Goal: Task Accomplishment & Management: Manage account settings

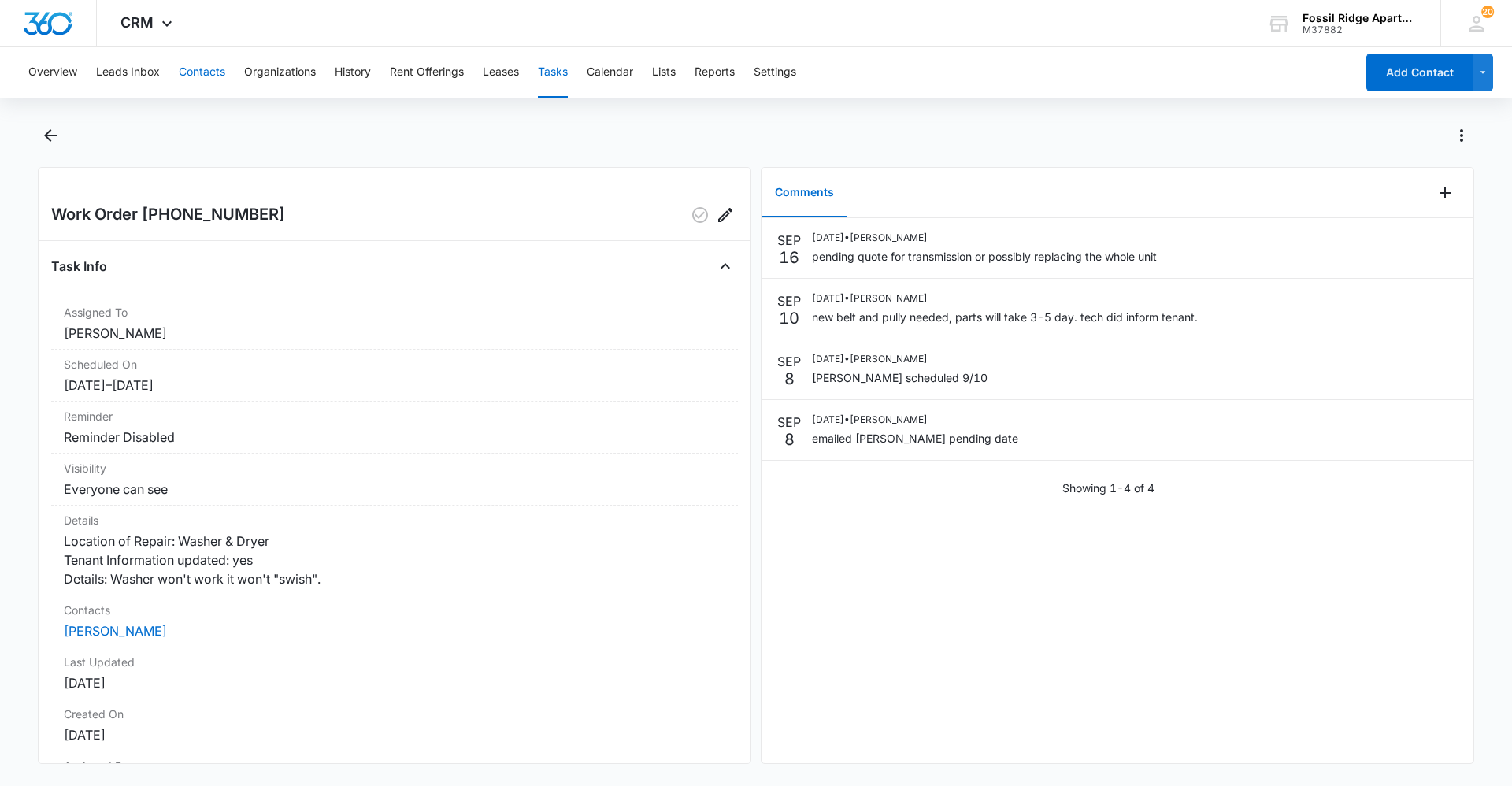
click at [200, 65] on button "Contacts" at bounding box center [202, 72] width 47 height 50
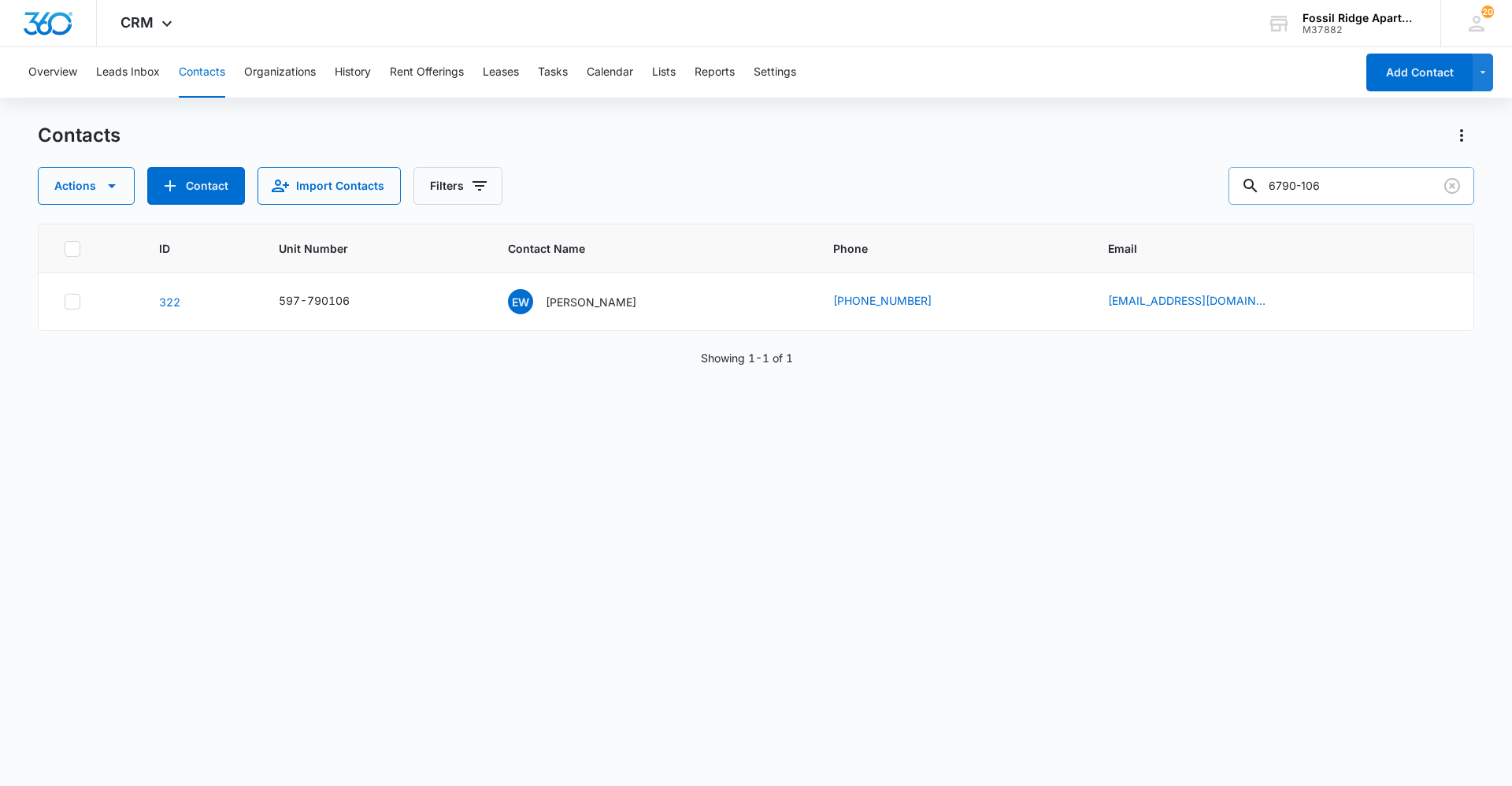
drag, startPoint x: 1353, startPoint y: 193, endPoint x: 1250, endPoint y: 177, distance: 104.2
click at [1251, 178] on input "6790-106" at bounding box center [1351, 186] width 246 height 38
type input "6940-305"
click at [605, 304] on p "[PERSON_NAME]" at bounding box center [591, 302] width 90 height 16
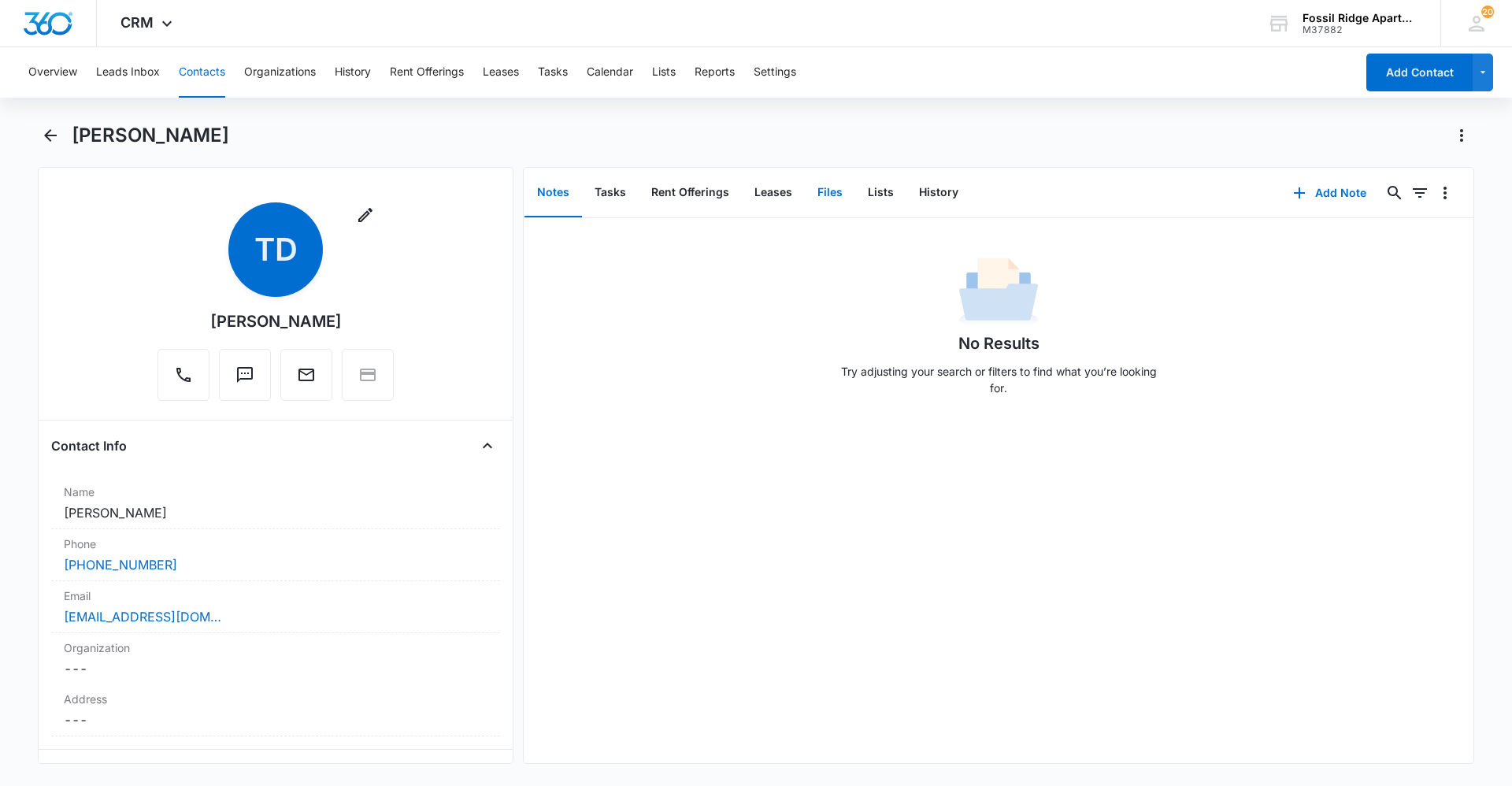
click at [810, 190] on button "Files" at bounding box center [830, 193] width 50 height 48
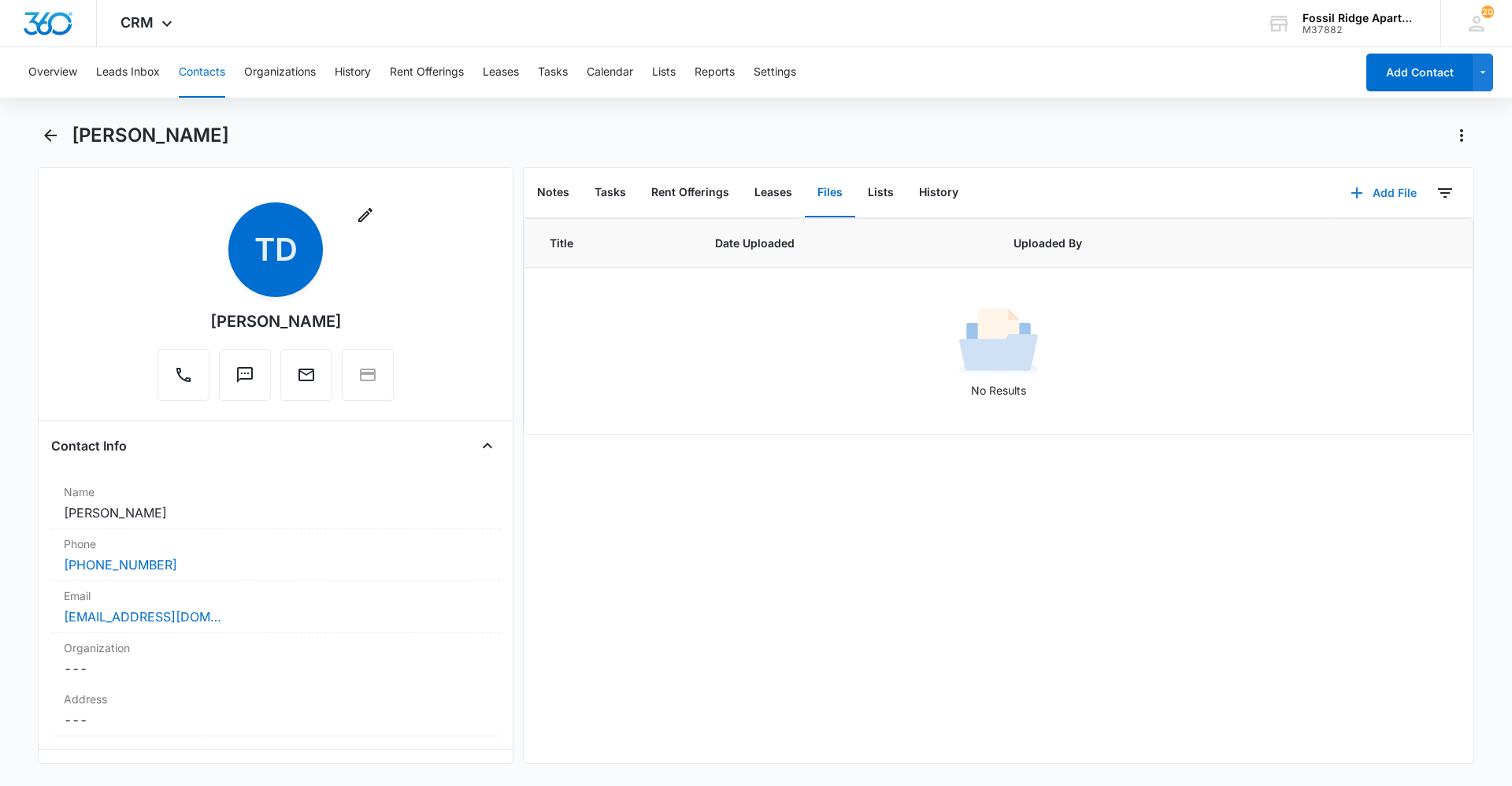
click at [1380, 197] on button "Add File" at bounding box center [1383, 192] width 98 height 38
click at [1359, 235] on button "Upload Files" at bounding box center [1371, 243] width 120 height 23
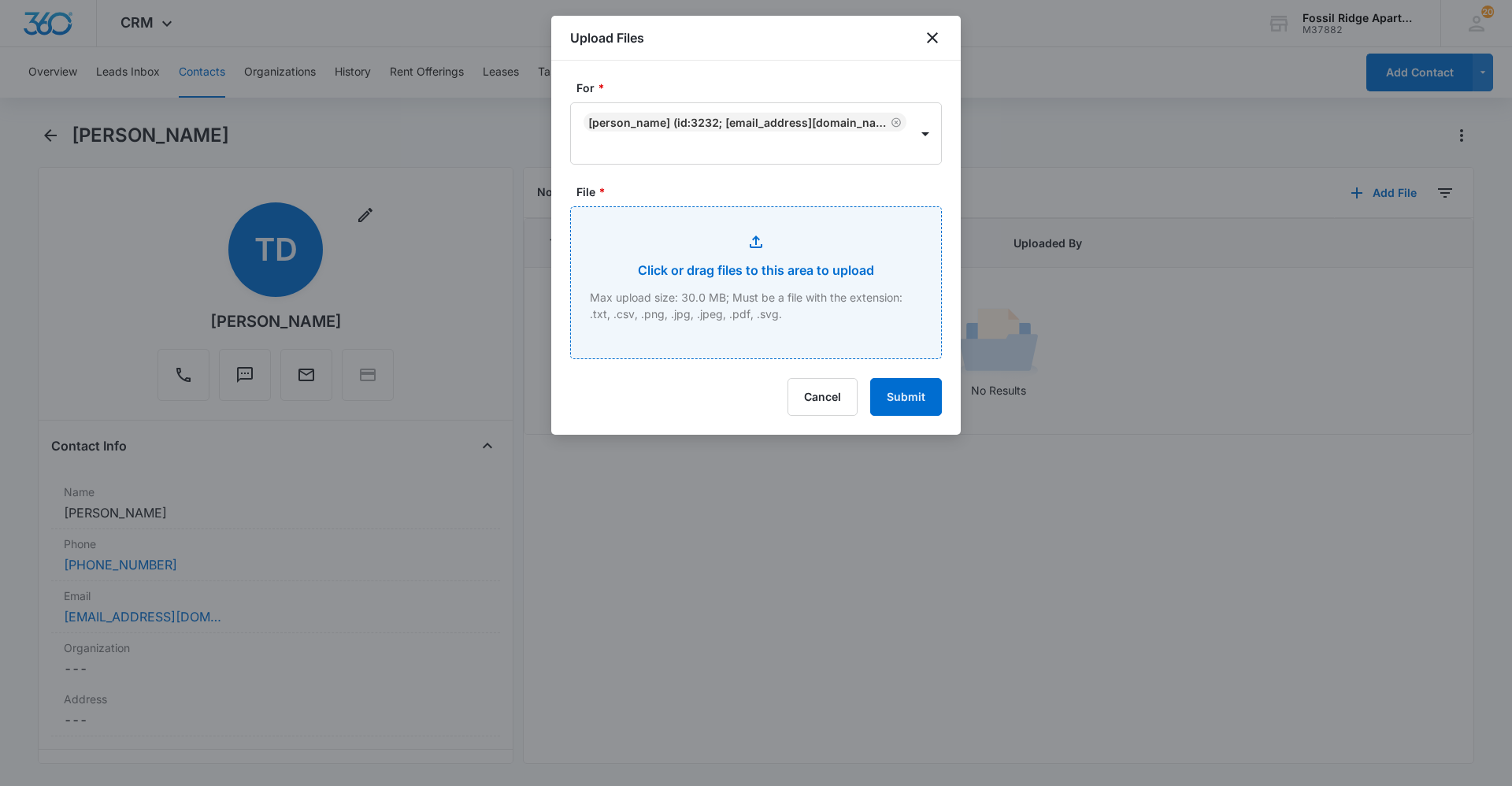
click at [740, 250] on input "File *" at bounding box center [756, 282] width 370 height 151
click at [800, 305] on input "File *" at bounding box center [756, 282] width 370 height 151
click at [774, 304] on input "File *" at bounding box center [756, 282] width 370 height 151
type input "C:\fakepath\[PHONE_NUMBER] Garage Addendum-.pdf"
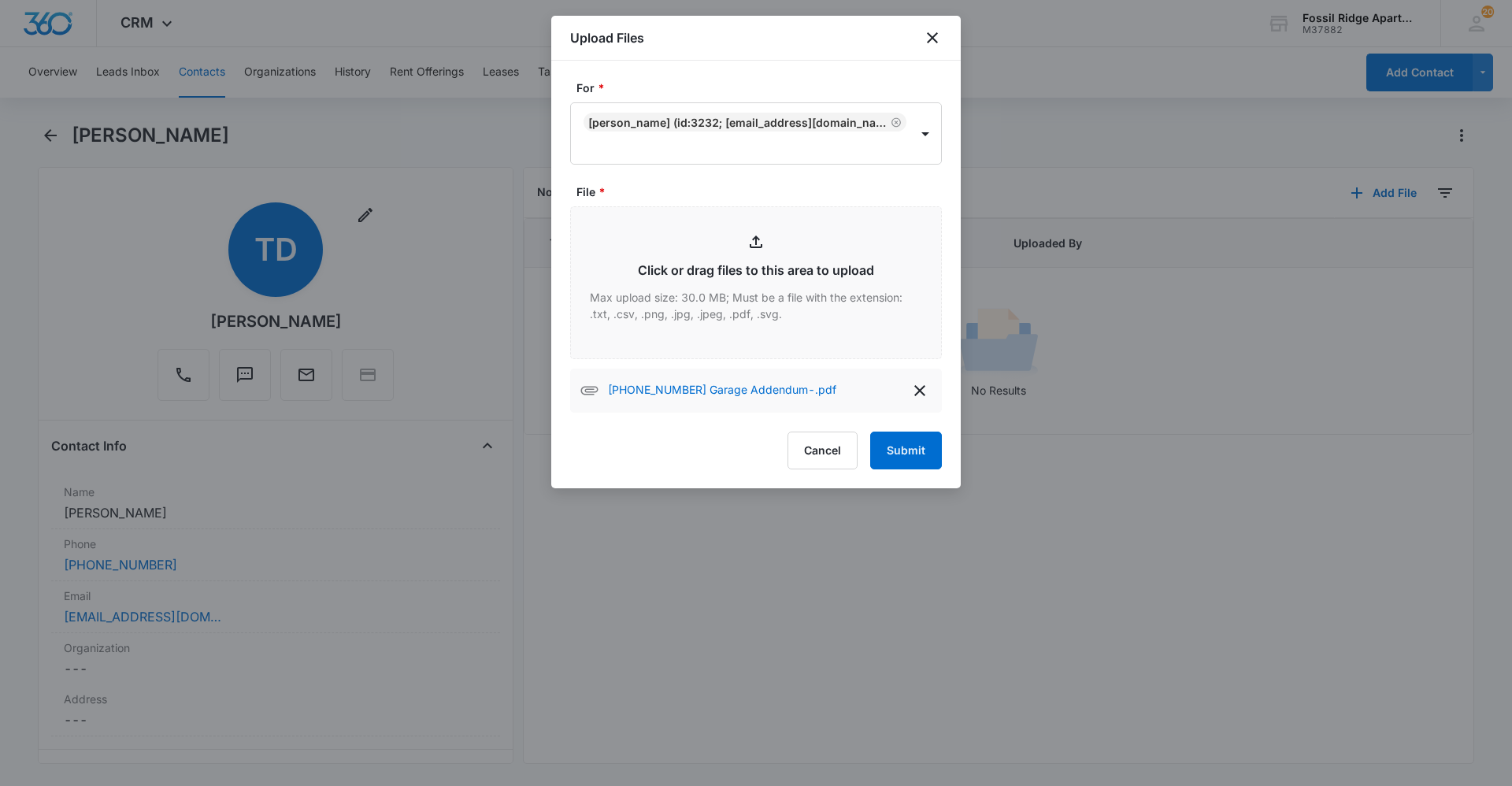
click at [1109, 653] on div at bounding box center [756, 393] width 1512 height 786
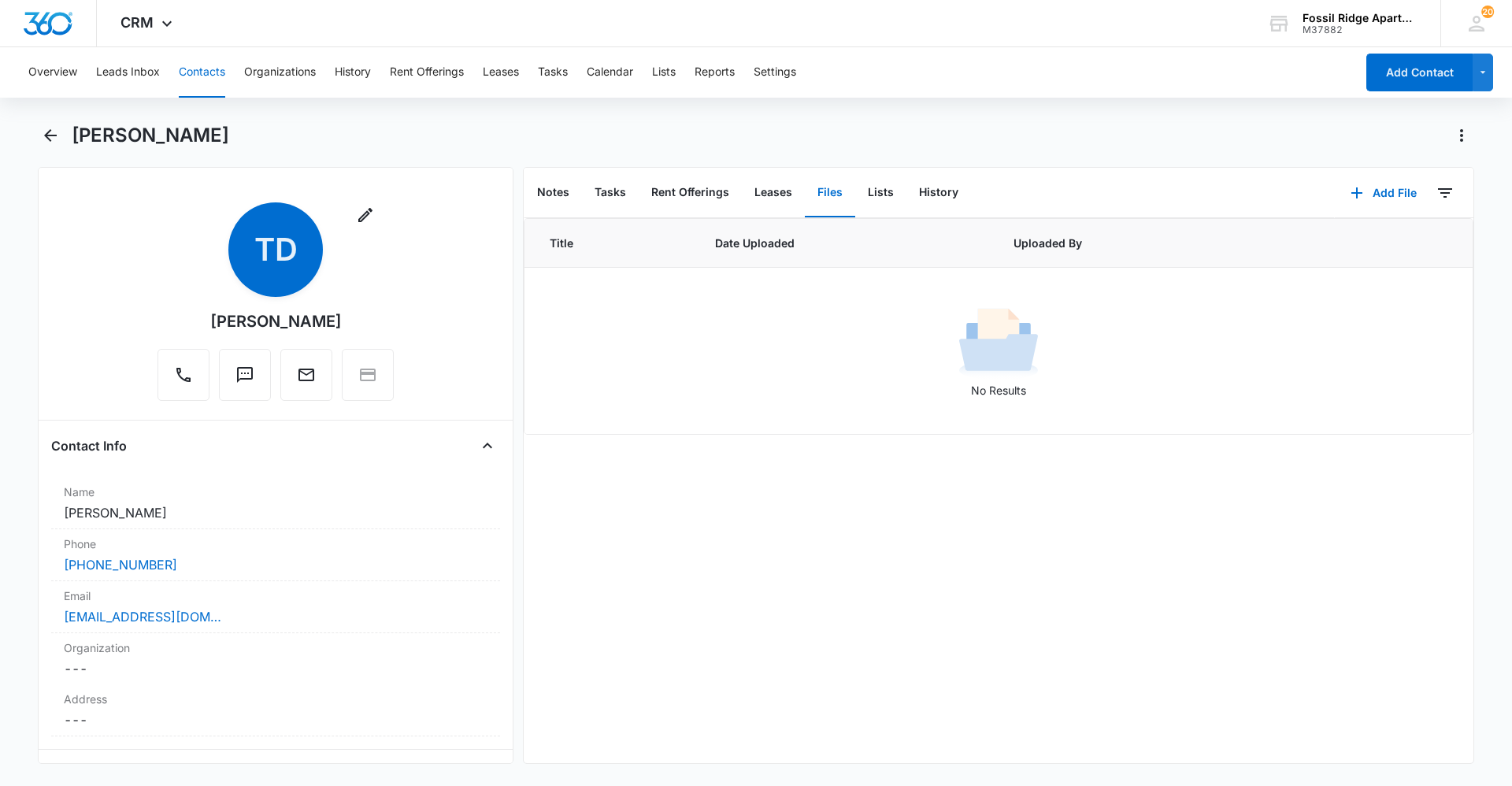
click at [211, 66] on button "Contacts" at bounding box center [202, 72] width 47 height 50
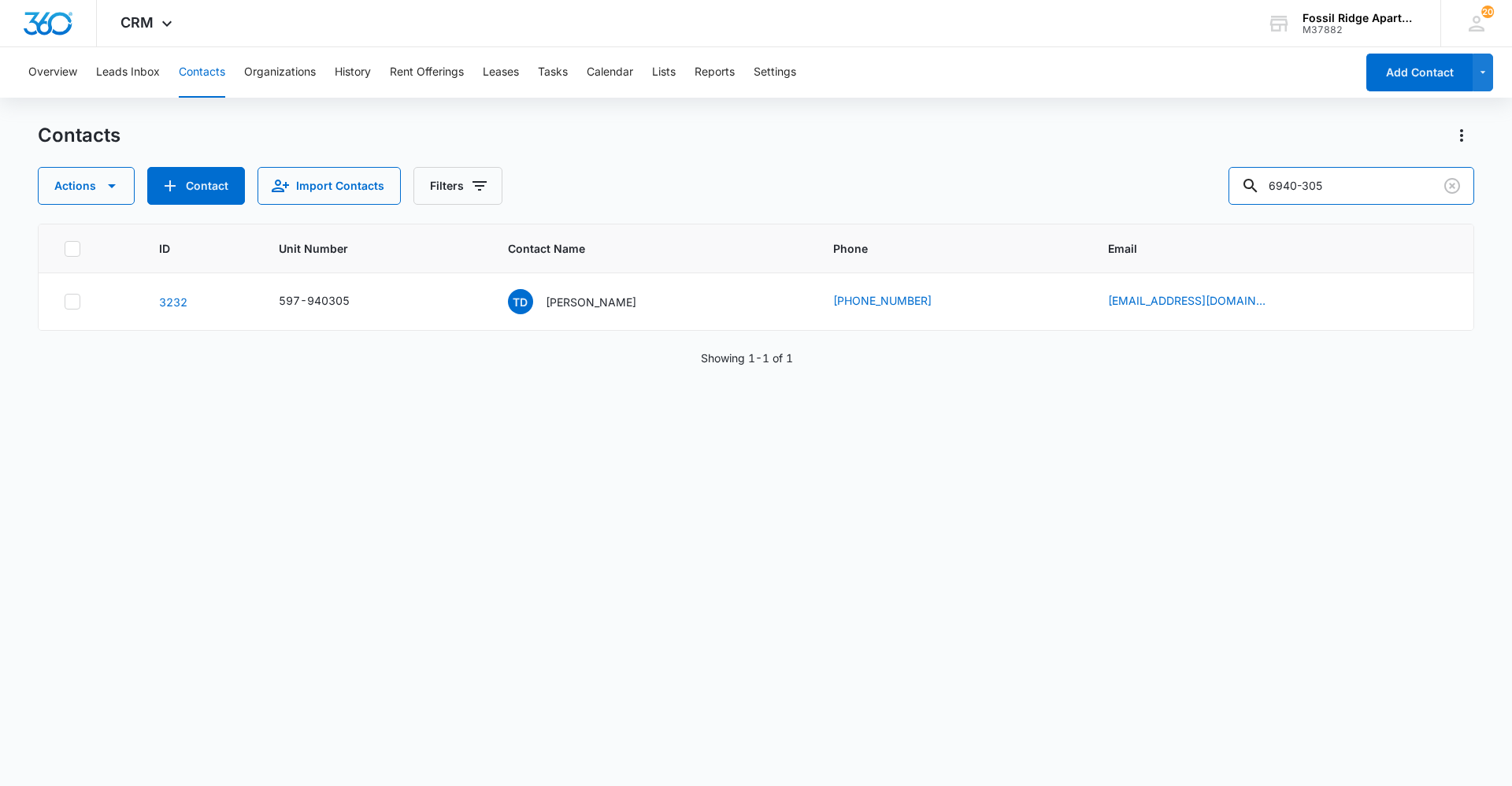
drag, startPoint x: 1341, startPoint y: 177, endPoint x: 1148, endPoint y: 164, distance: 193.4
click at [1148, 164] on div "Contacts Actions Contact Import Contacts Filters 6940-305" at bounding box center [756, 163] width 1436 height 82
type input "6790-303"
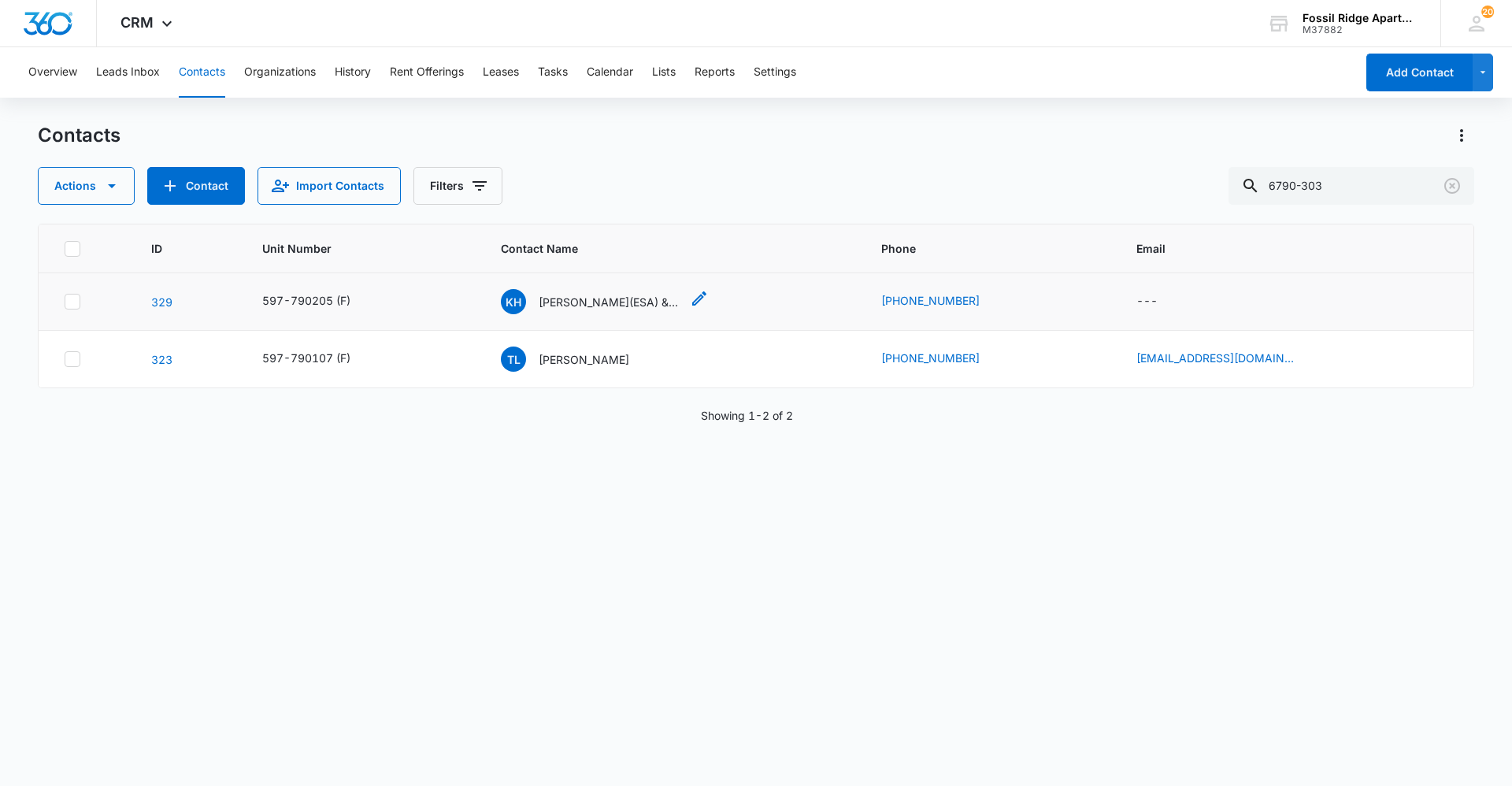
click at [578, 306] on p "[PERSON_NAME](ESA) & [PERSON_NAME]" at bounding box center [609, 302] width 141 height 16
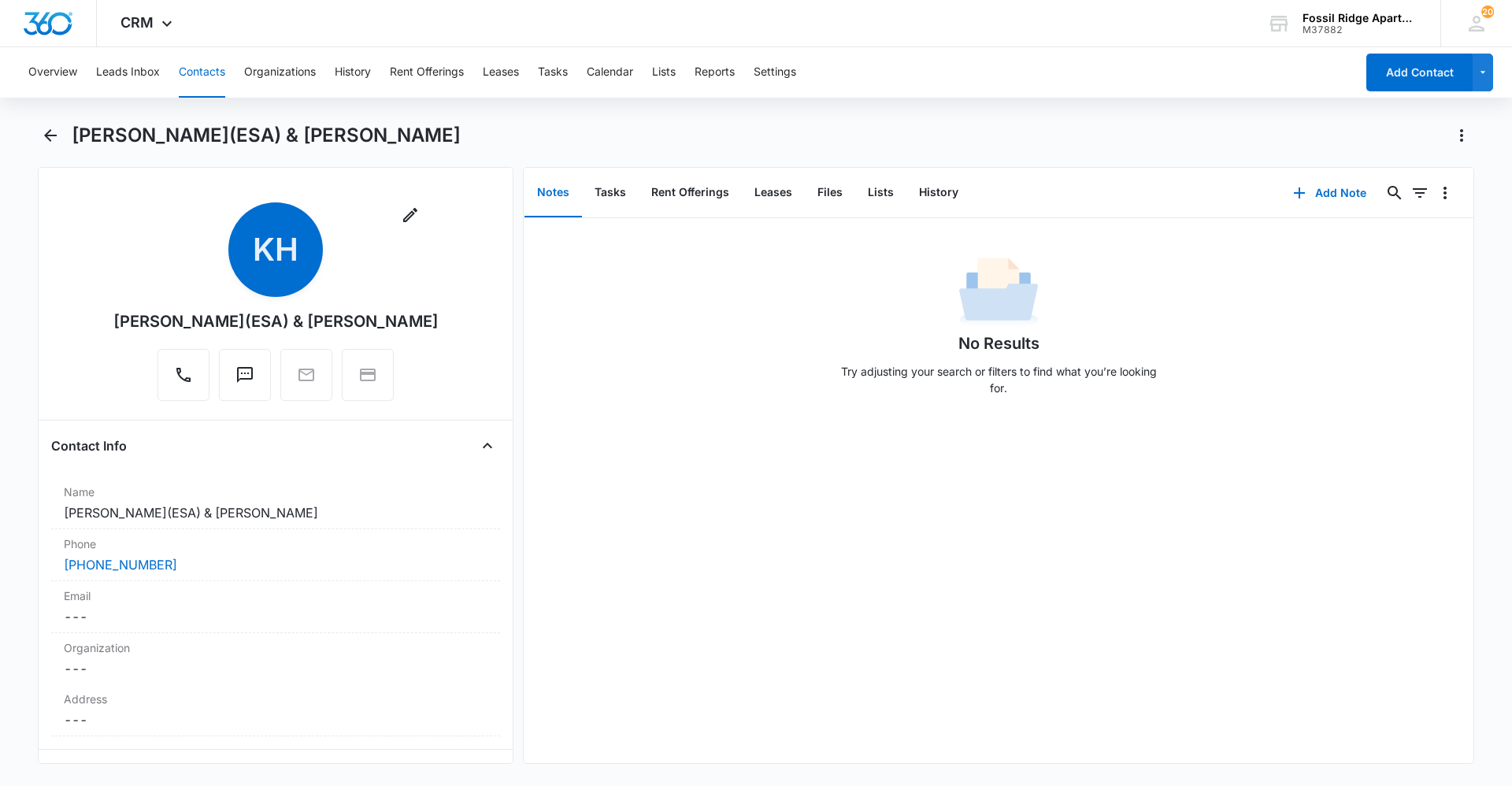
click at [214, 78] on button "Contacts" at bounding box center [202, 72] width 47 height 50
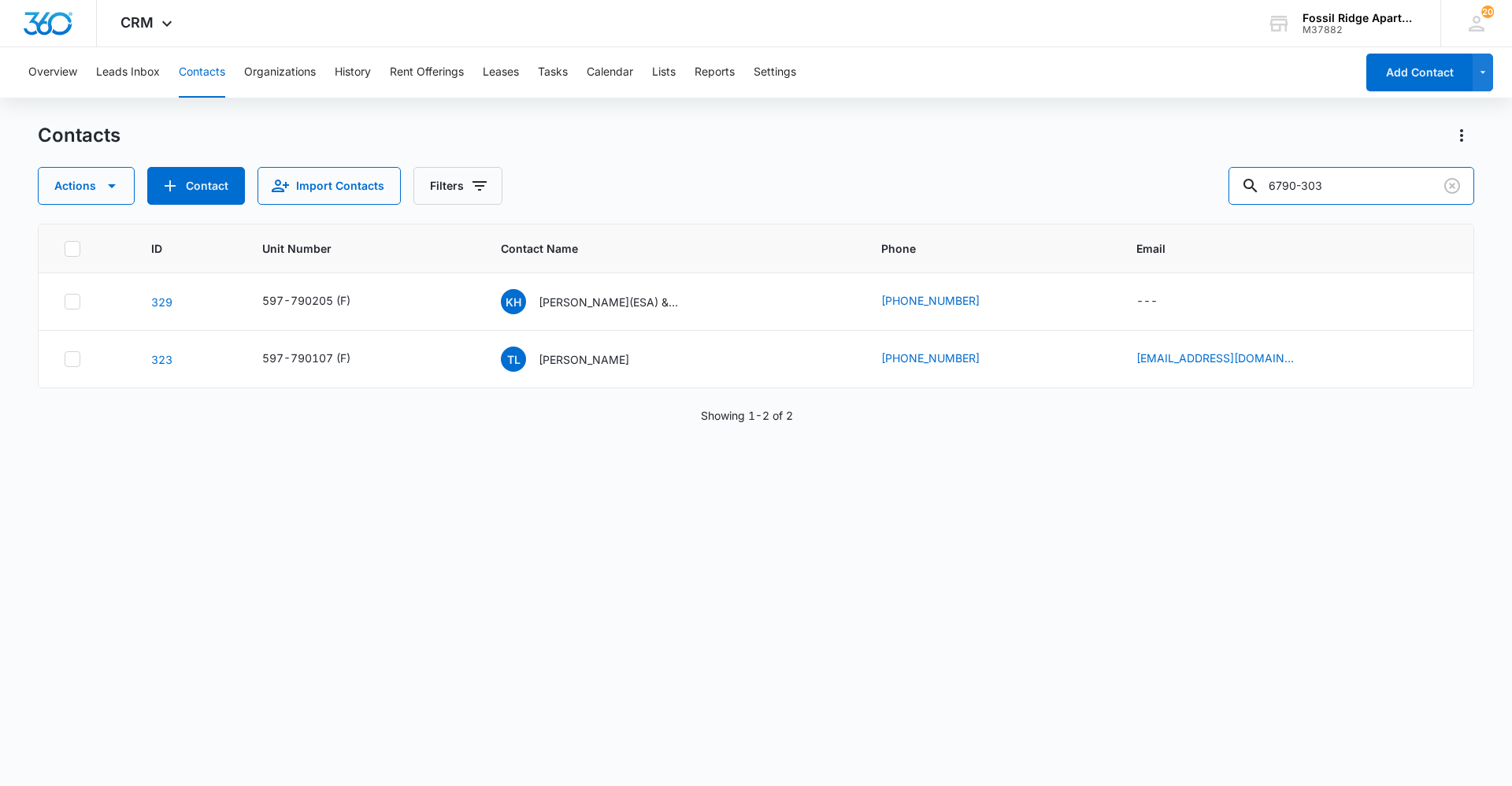
drag, startPoint x: 1379, startPoint y: 184, endPoint x: 1114, endPoint y: 164, distance: 265.8
click at [1114, 163] on div "Contacts Actions Contact Import Contacts Filters 6790-303" at bounding box center [756, 163] width 1436 height 82
type input "7000-306"
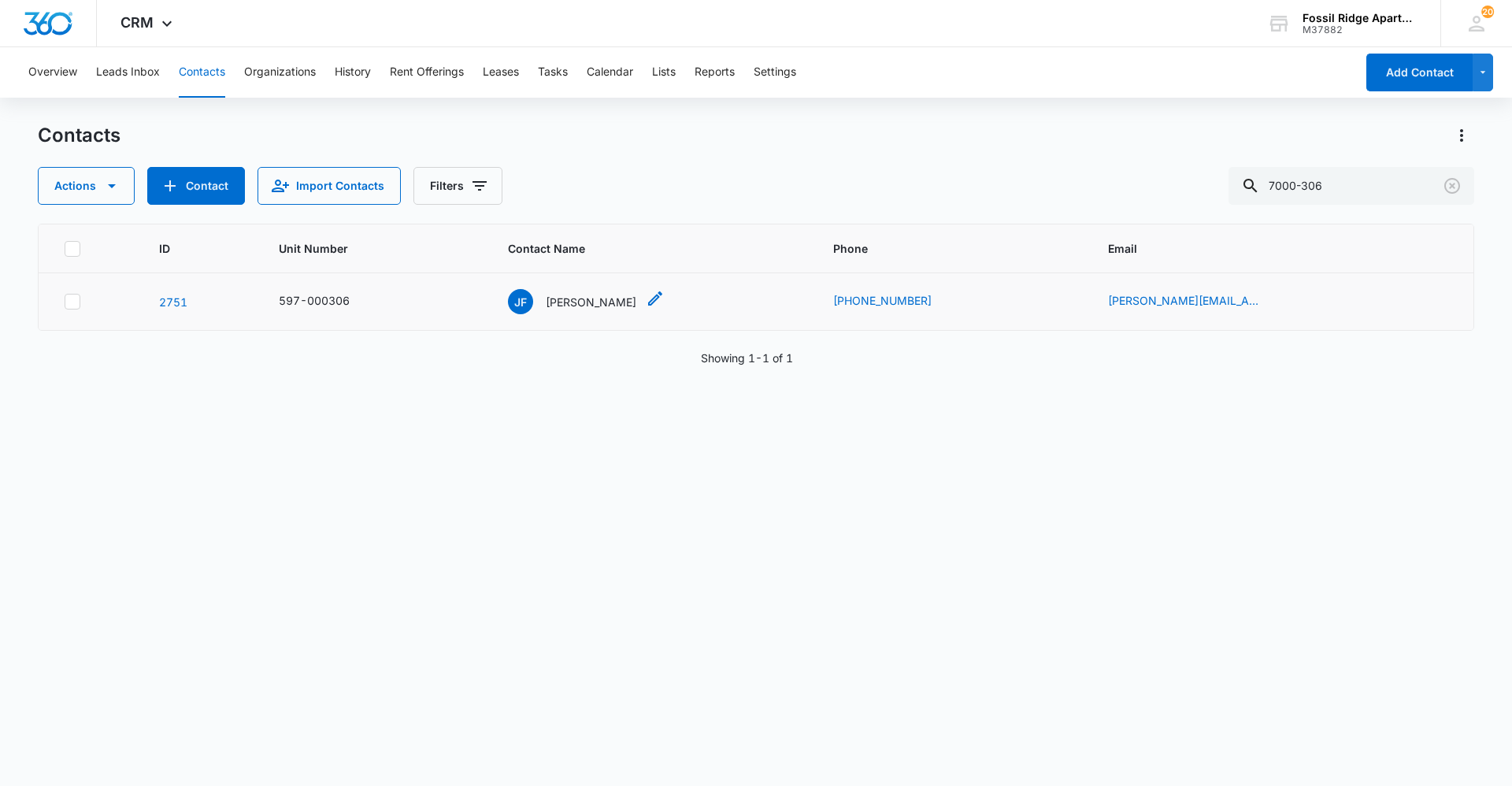
click at [577, 304] on p "[PERSON_NAME]" at bounding box center [591, 302] width 90 height 16
